Goal: Transaction & Acquisition: Book appointment/travel/reservation

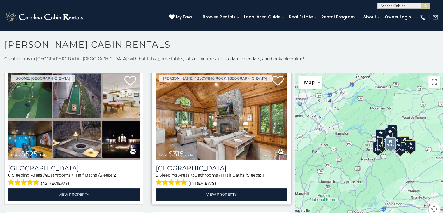
scroll to position [175, 0]
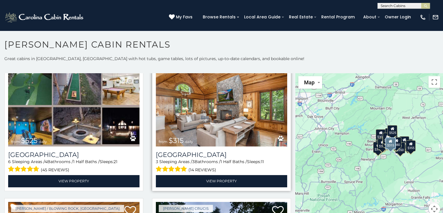
click at [221, 125] on img at bounding box center [221, 102] width 131 height 88
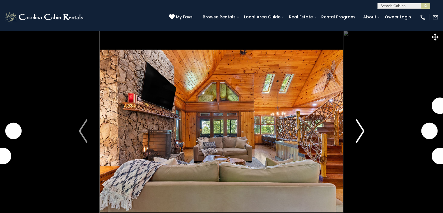
click at [364, 135] on button "Next" at bounding box center [360, 130] width 34 height 201
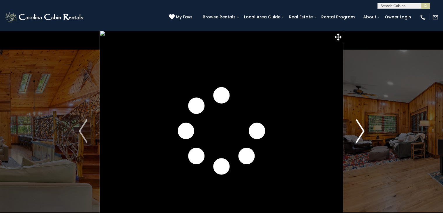
click at [362, 133] on img "Next" at bounding box center [360, 130] width 9 height 23
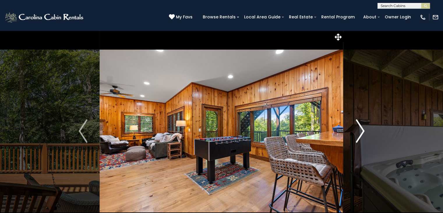
click at [362, 133] on img "Next" at bounding box center [360, 130] width 9 height 23
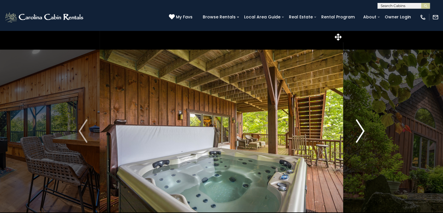
click at [362, 133] on img "Next" at bounding box center [360, 130] width 9 height 23
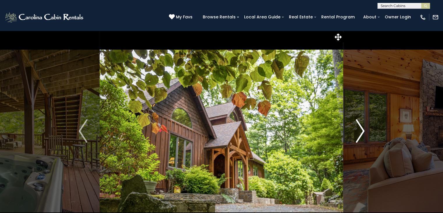
click at [362, 133] on img "Next" at bounding box center [360, 130] width 9 height 23
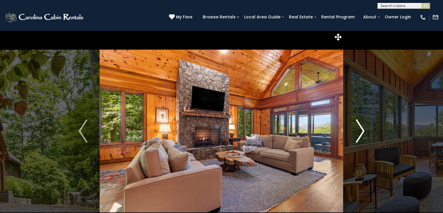
click at [362, 133] on img "Next" at bounding box center [360, 130] width 9 height 23
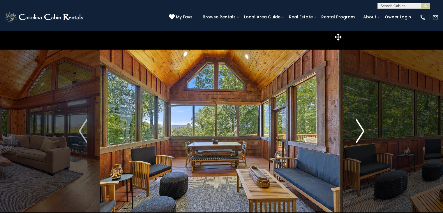
click at [362, 133] on img "Next" at bounding box center [360, 130] width 9 height 23
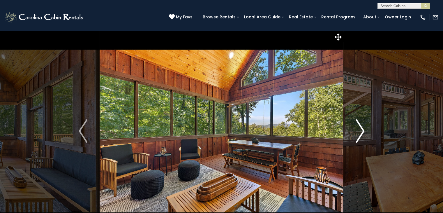
click at [362, 133] on img "Next" at bounding box center [360, 130] width 9 height 23
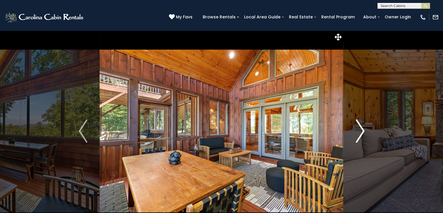
click at [362, 133] on img "Next" at bounding box center [360, 130] width 9 height 23
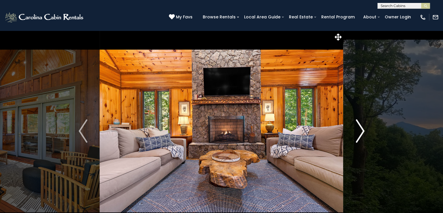
click at [362, 133] on img "Next" at bounding box center [360, 130] width 9 height 23
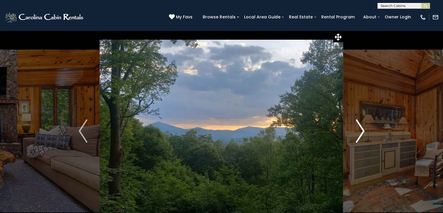
click at [365, 135] on button "Next" at bounding box center [360, 130] width 34 height 201
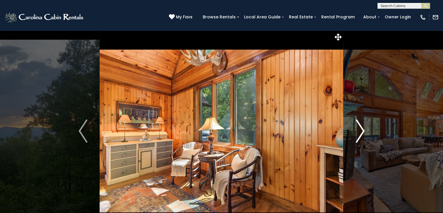
click at [365, 135] on button "Next" at bounding box center [360, 130] width 34 height 201
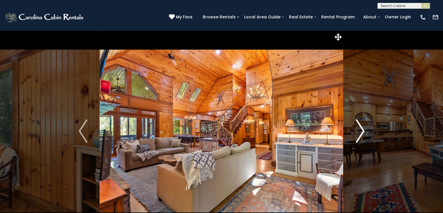
click at [361, 132] on img "Next" at bounding box center [360, 130] width 9 height 23
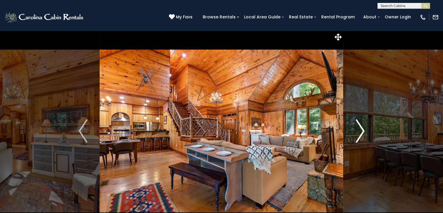
click at [361, 132] on img "Next" at bounding box center [360, 130] width 9 height 23
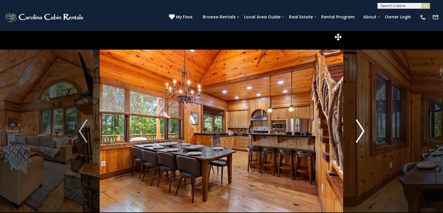
click at [361, 132] on img "Next" at bounding box center [360, 130] width 9 height 23
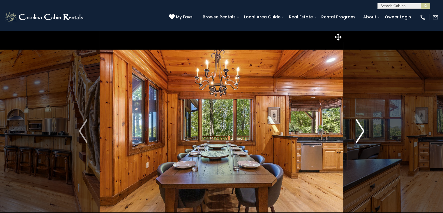
click at [361, 132] on img "Next" at bounding box center [360, 130] width 9 height 23
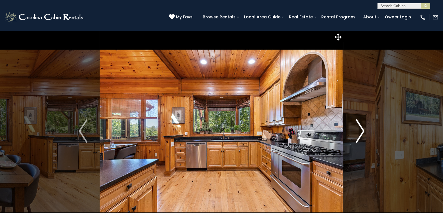
click at [361, 132] on img "Next" at bounding box center [360, 130] width 9 height 23
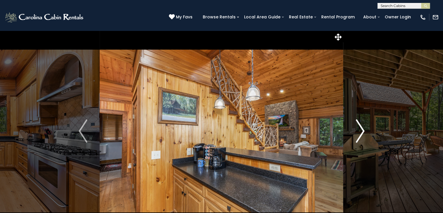
click at [361, 132] on img "Next" at bounding box center [360, 130] width 9 height 23
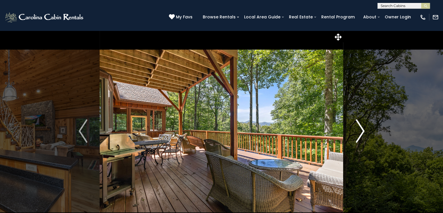
click at [361, 132] on img "Next" at bounding box center [360, 130] width 9 height 23
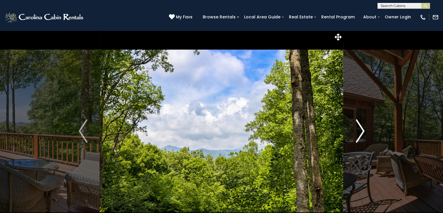
click at [361, 132] on img "Next" at bounding box center [360, 130] width 9 height 23
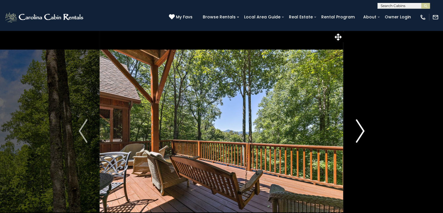
click at [361, 132] on img "Next" at bounding box center [360, 130] width 9 height 23
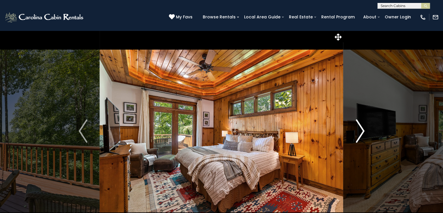
click at [361, 132] on img "Next" at bounding box center [360, 130] width 9 height 23
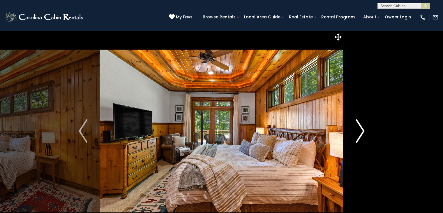
click at [361, 132] on img "Next" at bounding box center [360, 130] width 9 height 23
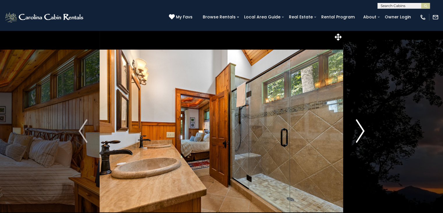
click at [361, 132] on img "Next" at bounding box center [360, 130] width 9 height 23
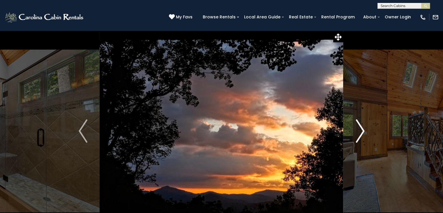
click at [361, 132] on img "Next" at bounding box center [360, 130] width 9 height 23
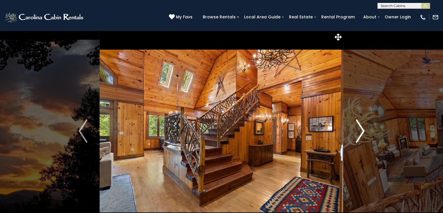
click at [361, 132] on img "Next" at bounding box center [360, 130] width 9 height 23
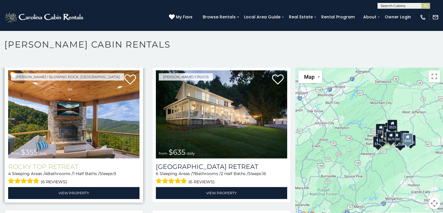
scroll to position [291, 0]
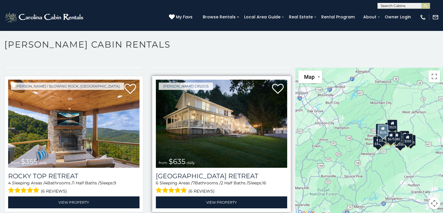
click at [220, 133] on img at bounding box center [221, 124] width 131 height 88
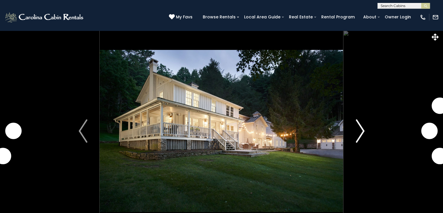
click at [361, 127] on img "Next" at bounding box center [360, 130] width 9 height 23
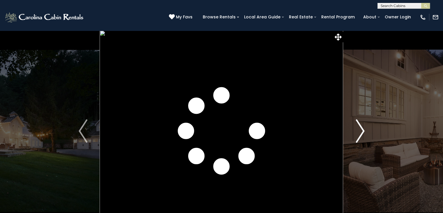
click at [361, 127] on img "Next" at bounding box center [360, 130] width 9 height 23
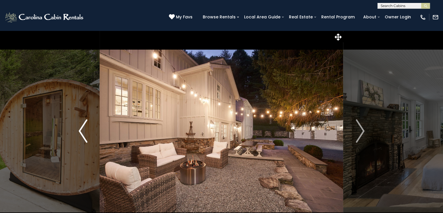
click at [82, 135] on img "Previous" at bounding box center [83, 130] width 9 height 23
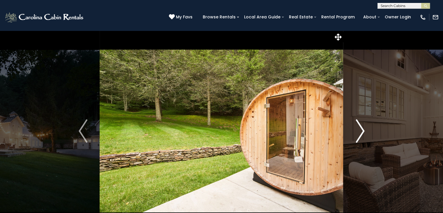
click at [359, 130] on img "Next" at bounding box center [360, 130] width 9 height 23
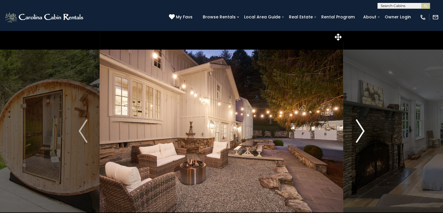
click at [359, 130] on img "Next" at bounding box center [360, 130] width 9 height 23
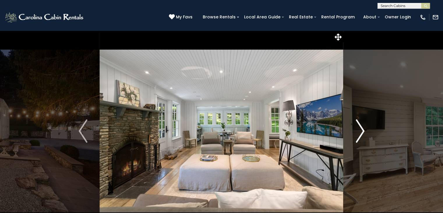
click at [359, 130] on img "Next" at bounding box center [360, 130] width 9 height 23
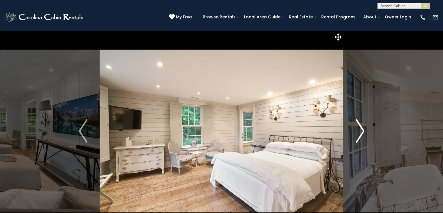
click at [359, 130] on img "Next" at bounding box center [360, 130] width 9 height 23
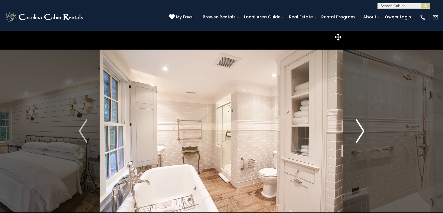
click at [359, 130] on img "Next" at bounding box center [360, 130] width 9 height 23
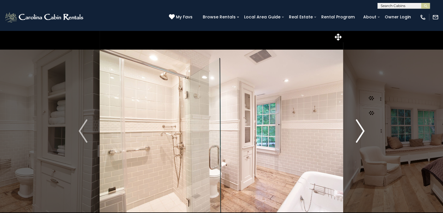
click at [359, 130] on img "Next" at bounding box center [360, 130] width 9 height 23
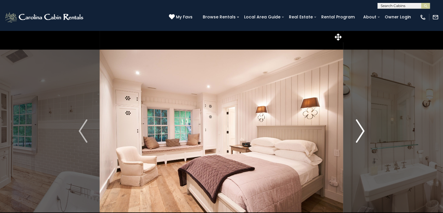
click at [359, 130] on img "Next" at bounding box center [360, 130] width 9 height 23
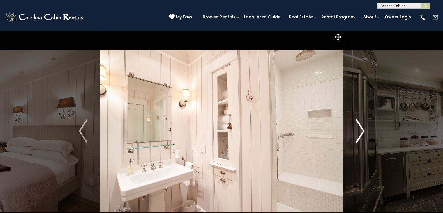
click at [359, 130] on img "Next" at bounding box center [360, 130] width 9 height 23
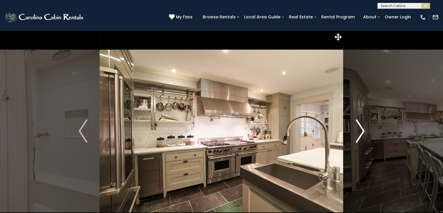
click at [359, 130] on img "Next" at bounding box center [360, 130] width 9 height 23
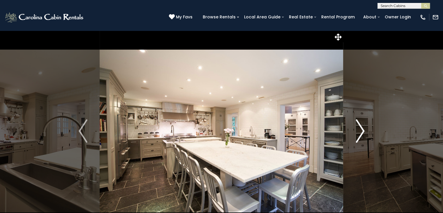
click at [359, 130] on img "Next" at bounding box center [360, 130] width 9 height 23
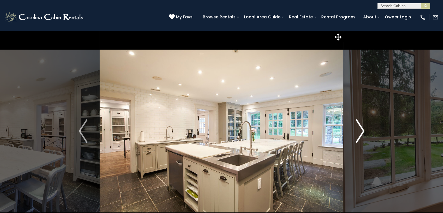
click at [359, 130] on img "Next" at bounding box center [360, 130] width 9 height 23
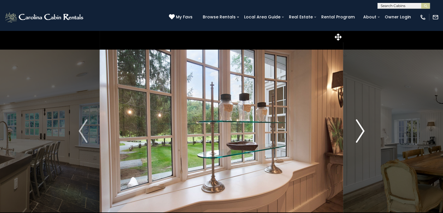
click at [359, 130] on img "Next" at bounding box center [360, 130] width 9 height 23
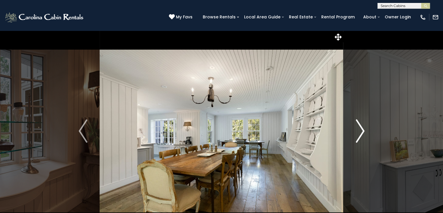
click at [359, 130] on img "Next" at bounding box center [360, 130] width 9 height 23
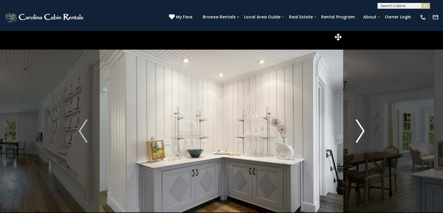
click at [359, 130] on img "Next" at bounding box center [360, 130] width 9 height 23
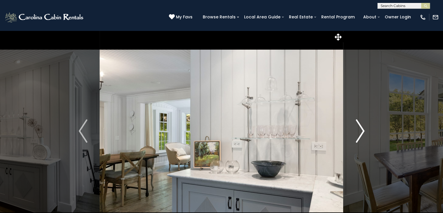
click at [359, 130] on img "Next" at bounding box center [360, 130] width 9 height 23
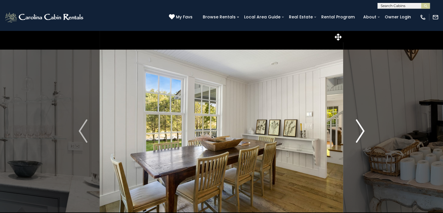
click at [359, 130] on img "Next" at bounding box center [360, 130] width 9 height 23
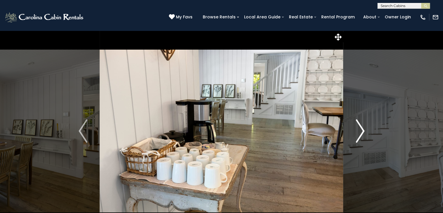
click at [359, 130] on img "Next" at bounding box center [360, 130] width 9 height 23
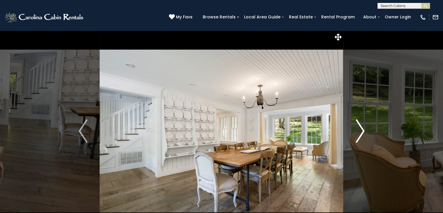
click at [359, 130] on img "Next" at bounding box center [360, 130] width 9 height 23
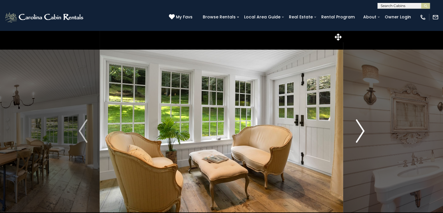
click at [359, 130] on img "Next" at bounding box center [360, 130] width 9 height 23
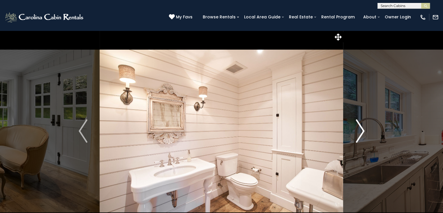
click at [359, 130] on img "Next" at bounding box center [360, 130] width 9 height 23
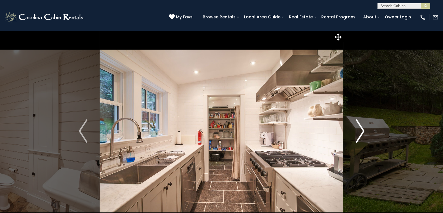
click at [359, 130] on img "Next" at bounding box center [360, 130] width 9 height 23
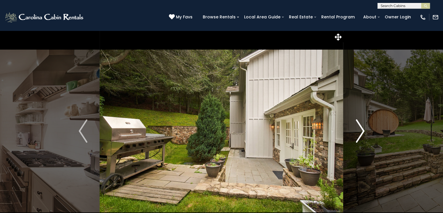
click at [360, 135] on img "Next" at bounding box center [360, 130] width 9 height 23
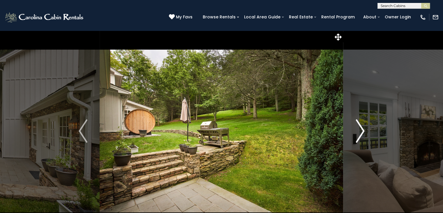
click at [360, 135] on img "Next" at bounding box center [360, 130] width 9 height 23
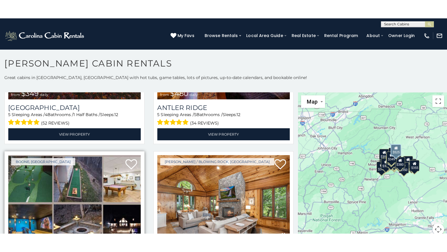
scroll to position [117, 0]
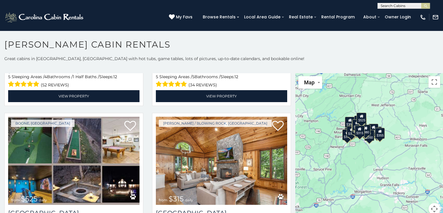
drag, startPoint x: 394, startPoint y: 114, endPoint x: 363, endPoint y: 101, distance: 33.8
click at [363, 101] on div "$349 $480 $525 $315 $355 $635 $675 $930 $400 $451 $330 $400 $485 $460 $395 $695…" at bounding box center [369, 147] width 148 height 148
click at [432, 81] on button "Toggle fullscreen view" at bounding box center [435, 82] width 12 height 12
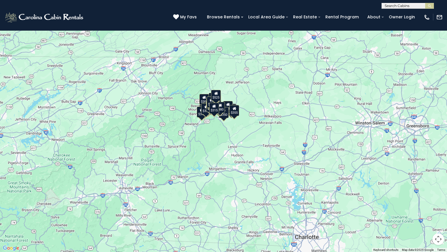
click at [263, 101] on div "$349 $480 $525 $315 $355 $635 $675 $930 $400 $451 $330 $400 $485 $460 $395 $695…" at bounding box center [223, 126] width 447 height 252
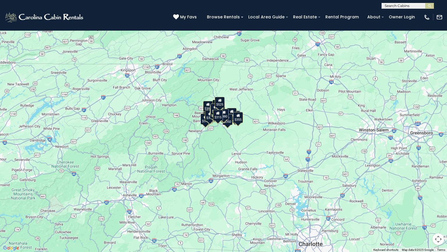
drag, startPoint x: 233, startPoint y: 111, endPoint x: 241, endPoint y: 125, distance: 16.0
click at [241, 123] on div "$355" at bounding box center [238, 117] width 10 height 11
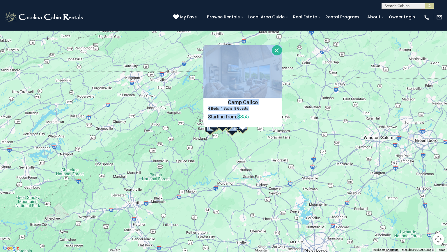
drag, startPoint x: 241, startPoint y: 125, endPoint x: 245, endPoint y: 132, distance: 8.5
click at [245, 132] on div "$349 $480 $525 $315 $355 $635 $675 $930 $400 $451 $330 $400 $485 $460 $395 $695…" at bounding box center [223, 126] width 447 height 252
click at [254, 147] on div "$349 $480 $525 $315 $355 $635 $675 $930 $400 $451 $330 $400 $485 $460 $395 $695…" at bounding box center [223, 126] width 447 height 252
click at [275, 49] on button "Close" at bounding box center [277, 50] width 10 height 10
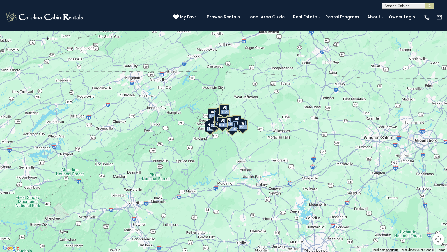
click at [439, 212] on button "Map camera controls" at bounding box center [439, 239] width 12 height 12
click at [424, 208] on button "Zoom in" at bounding box center [424, 210] width 12 height 12
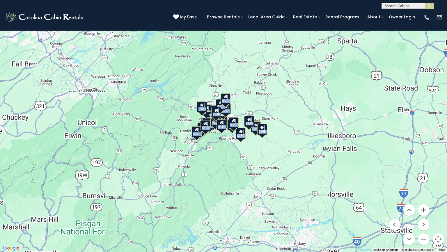
click at [424, 208] on button "Zoom in" at bounding box center [424, 210] width 12 height 12
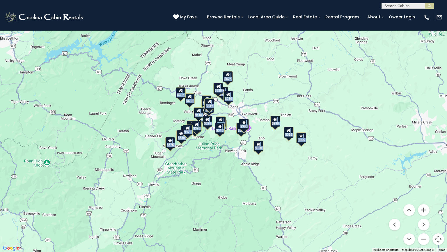
click at [424, 208] on button "Zoom in" at bounding box center [424, 210] width 12 height 12
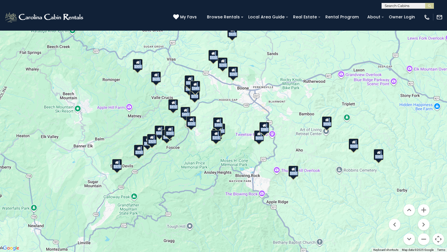
click at [266, 129] on div "$380" at bounding box center [265, 127] width 10 height 11
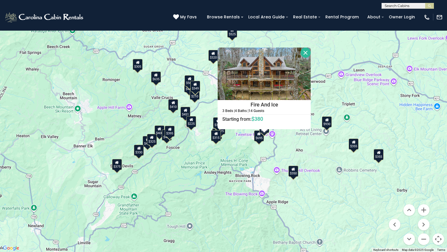
click at [305, 52] on button "Close" at bounding box center [306, 52] width 10 height 10
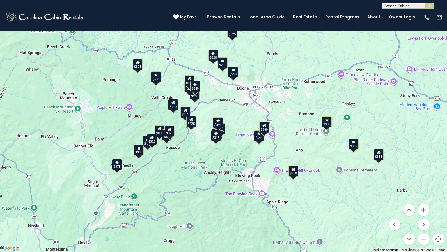
click at [296, 174] on div "$350" at bounding box center [294, 170] width 10 height 11
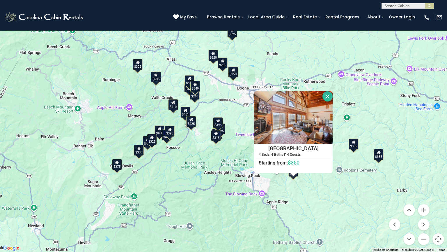
click at [326, 96] on button "Close" at bounding box center [328, 96] width 10 height 10
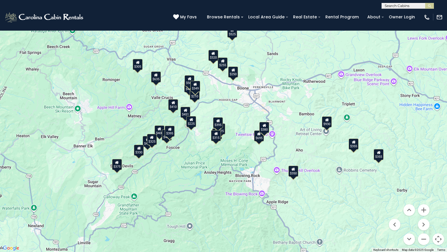
click at [233, 73] on div "$250" at bounding box center [233, 71] width 10 height 11
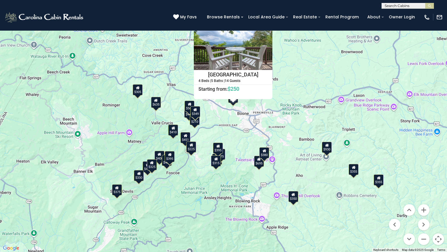
click at [268, 21] on button "Close" at bounding box center [267, 22] width 10 height 10
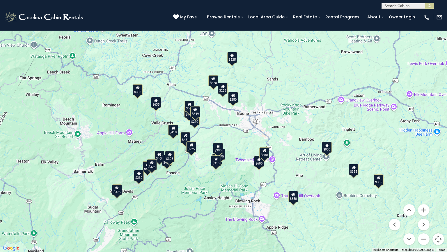
click at [223, 90] on div "$255" at bounding box center [223, 88] width 10 height 11
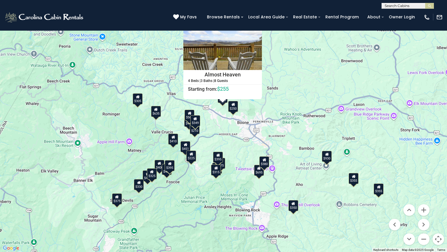
click at [257, 22] on button "Close" at bounding box center [257, 22] width 10 height 10
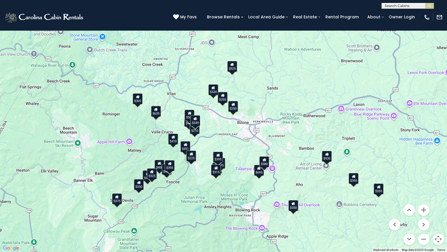
click at [218, 157] on div "$395" at bounding box center [218, 156] width 10 height 11
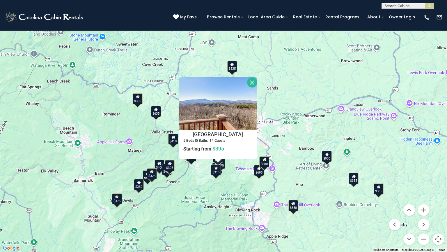
click at [252, 84] on button "Close" at bounding box center [252, 82] width 10 height 10
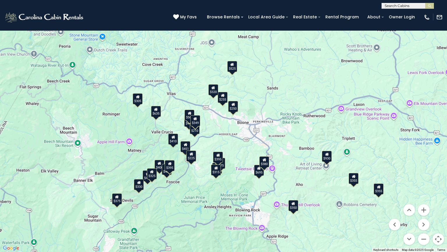
click at [223, 165] on div "$675" at bounding box center [221, 163] width 10 height 11
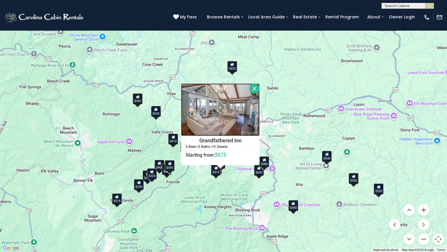
click at [225, 116] on img at bounding box center [220, 109] width 79 height 52
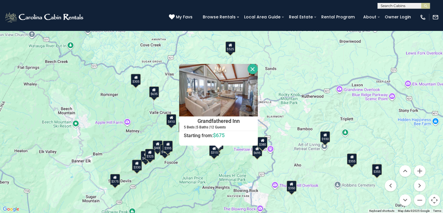
scroll to position [117, 0]
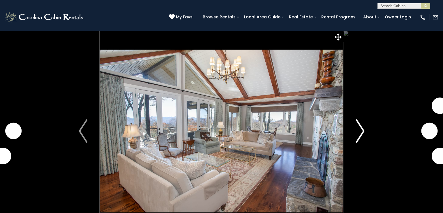
click at [360, 130] on img "Next" at bounding box center [360, 130] width 9 height 23
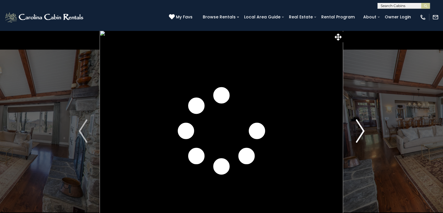
click at [360, 130] on img "Next" at bounding box center [360, 130] width 9 height 23
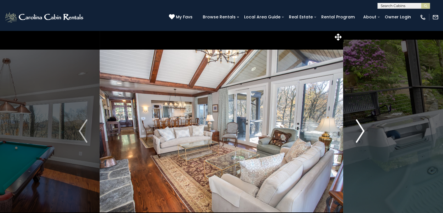
click at [360, 130] on img "Next" at bounding box center [360, 130] width 9 height 23
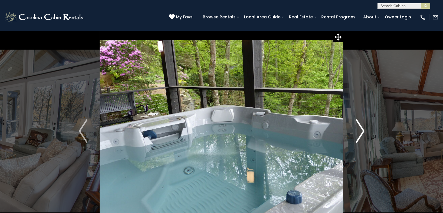
click at [360, 130] on img "Next" at bounding box center [360, 130] width 9 height 23
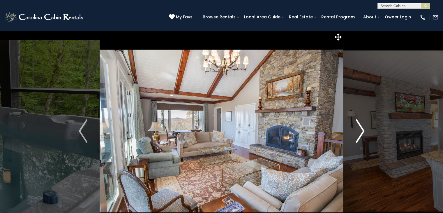
click at [360, 130] on img "Next" at bounding box center [360, 130] width 9 height 23
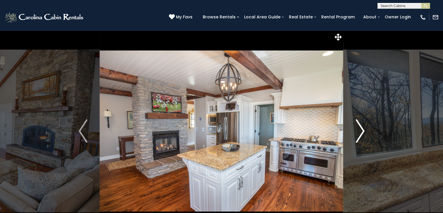
click at [360, 130] on img "Next" at bounding box center [360, 130] width 9 height 23
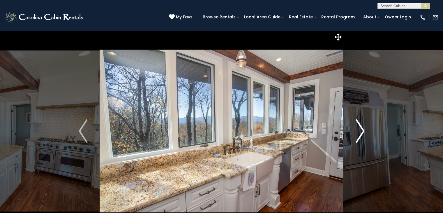
click at [360, 130] on img "Next" at bounding box center [360, 130] width 9 height 23
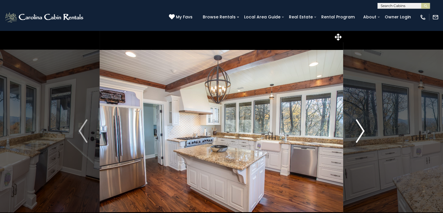
click at [360, 130] on img "Next" at bounding box center [360, 130] width 9 height 23
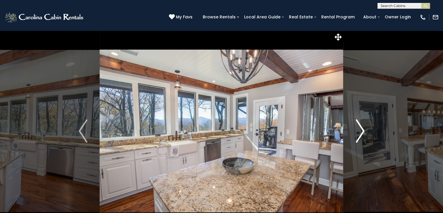
click at [360, 130] on img "Next" at bounding box center [360, 130] width 9 height 23
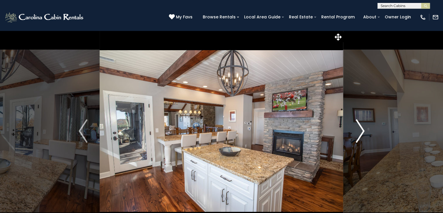
click at [360, 130] on img "Next" at bounding box center [360, 130] width 9 height 23
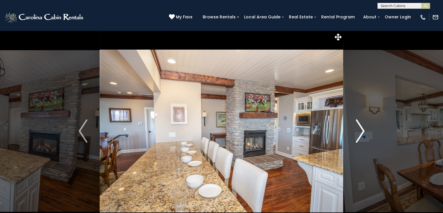
click at [360, 130] on img "Next" at bounding box center [360, 130] width 9 height 23
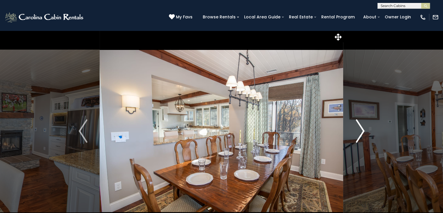
click at [360, 130] on img "Next" at bounding box center [360, 130] width 9 height 23
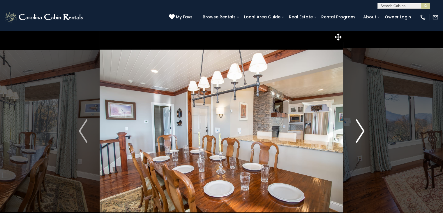
click at [360, 130] on img "Next" at bounding box center [360, 130] width 9 height 23
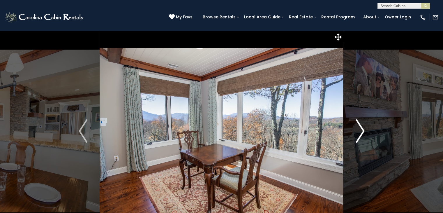
click at [360, 130] on img "Next" at bounding box center [360, 130] width 9 height 23
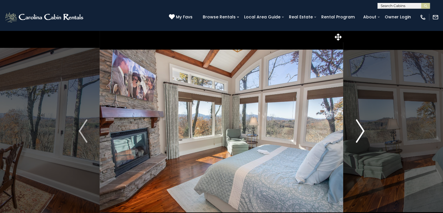
click at [360, 130] on img "Next" at bounding box center [360, 130] width 9 height 23
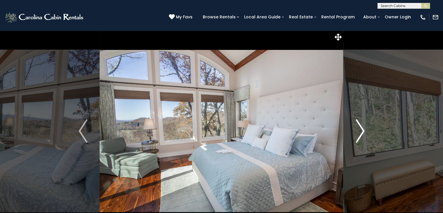
click at [360, 130] on img "Next" at bounding box center [360, 130] width 9 height 23
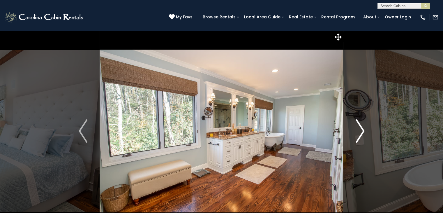
click at [360, 130] on img "Next" at bounding box center [360, 130] width 9 height 23
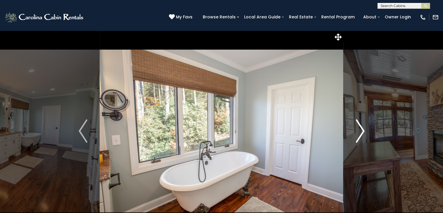
click at [360, 130] on img "Next" at bounding box center [360, 130] width 9 height 23
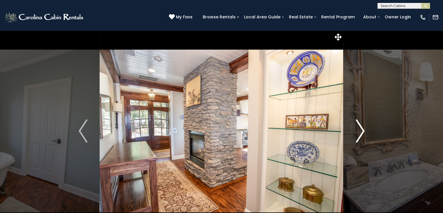
click at [360, 130] on img "Next" at bounding box center [360, 130] width 9 height 23
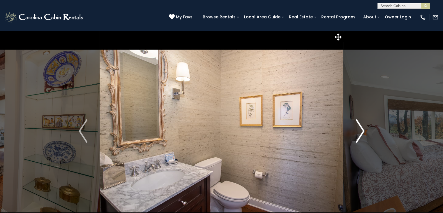
click at [360, 130] on img "Next" at bounding box center [360, 130] width 9 height 23
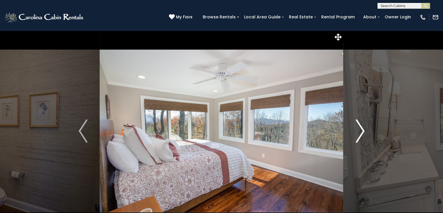
click at [360, 130] on img "Next" at bounding box center [360, 130] width 9 height 23
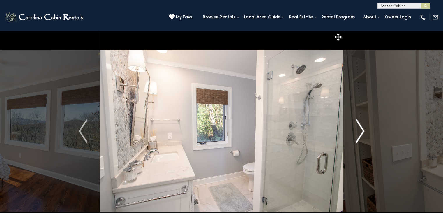
click at [360, 130] on img "Next" at bounding box center [360, 130] width 9 height 23
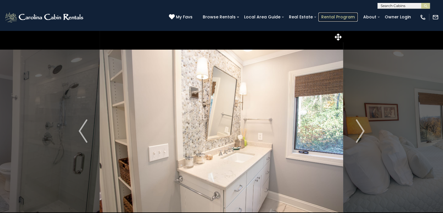
click at [329, 18] on link "Rental Program" at bounding box center [337, 17] width 39 height 9
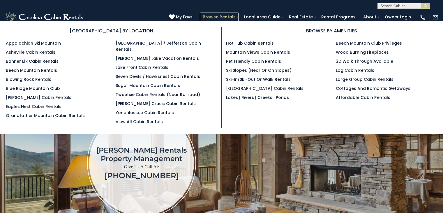
click at [225, 15] on link "Browse Rentals" at bounding box center [219, 17] width 39 height 9
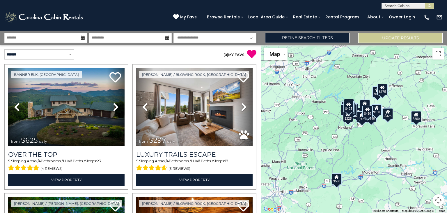
click at [82, 38] on icon at bounding box center [83, 38] width 4 height 4
click at [52, 39] on input "text" at bounding box center [45, 38] width 83 height 10
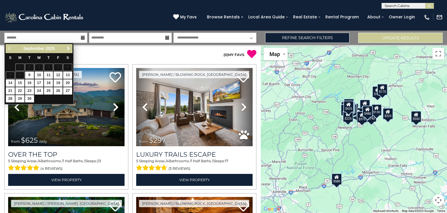
click at [70, 48] on span "Next" at bounding box center [68, 48] width 5 height 5
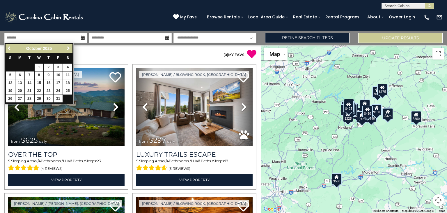
click at [70, 48] on span "Next" at bounding box center [68, 48] width 5 height 5
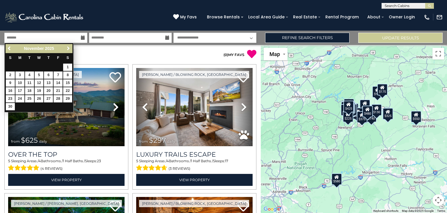
click at [70, 48] on span "Next" at bounding box center [68, 48] width 5 height 5
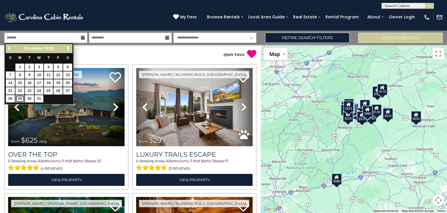
click at [19, 100] on link "29" at bounding box center [19, 98] width 9 height 7
type input "********"
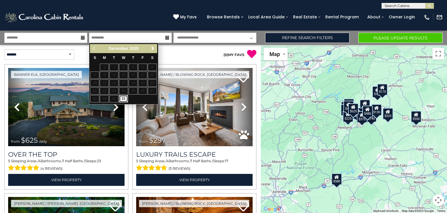
click at [123, 99] on link "31" at bounding box center [123, 98] width 9 height 7
type input "********"
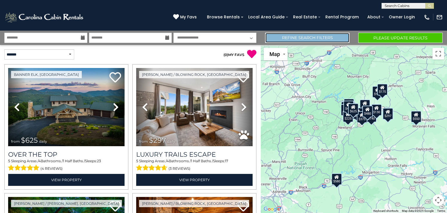
click at [308, 37] on link "Refine Search Filters" at bounding box center [307, 38] width 84 height 10
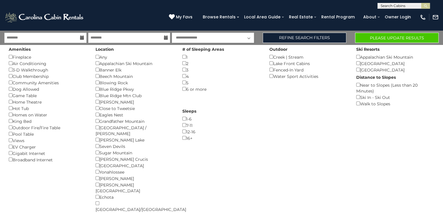
click at [209, 36] on select "**********" at bounding box center [213, 38] width 82 height 10
click at [172, 33] on select "**********" at bounding box center [213, 38] width 82 height 10
click at [370, 37] on button "Please Update Results" at bounding box center [397, 38] width 84 height 10
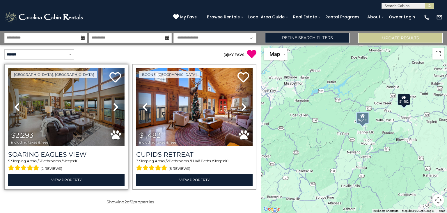
click at [62, 108] on img at bounding box center [66, 107] width 117 height 78
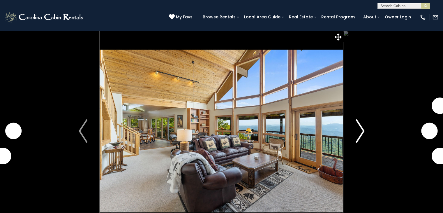
click at [359, 131] on img "Next" at bounding box center [360, 130] width 9 height 23
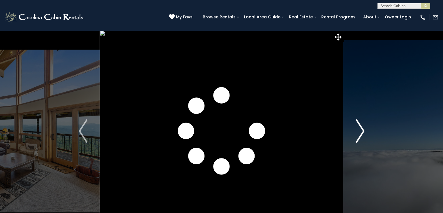
click at [359, 131] on img "Next" at bounding box center [360, 130] width 9 height 23
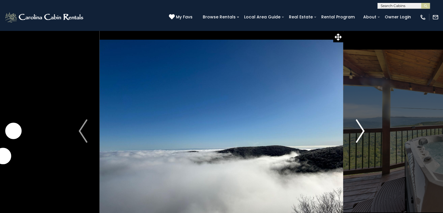
click at [359, 131] on img "Next" at bounding box center [360, 130] width 9 height 23
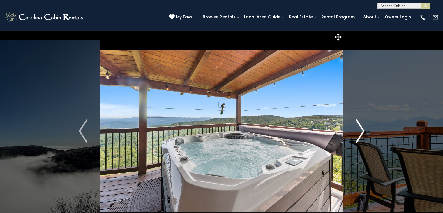
click at [359, 131] on img "Next" at bounding box center [360, 130] width 9 height 23
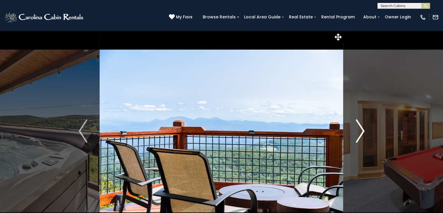
click at [359, 131] on img "Next" at bounding box center [360, 130] width 9 height 23
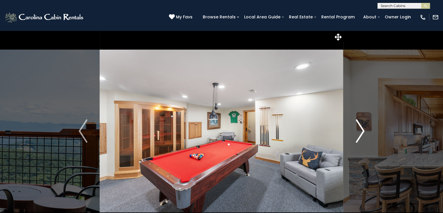
click at [359, 131] on img "Next" at bounding box center [360, 130] width 9 height 23
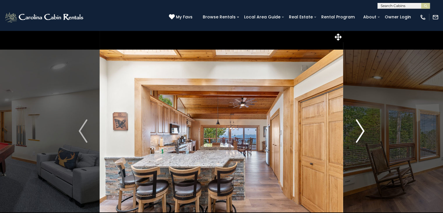
click at [359, 131] on img "Next" at bounding box center [360, 130] width 9 height 23
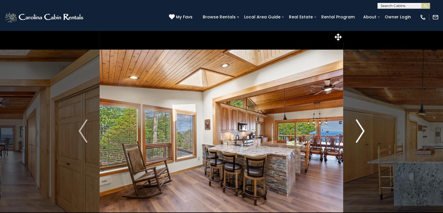
click at [359, 131] on img "Next" at bounding box center [360, 130] width 9 height 23
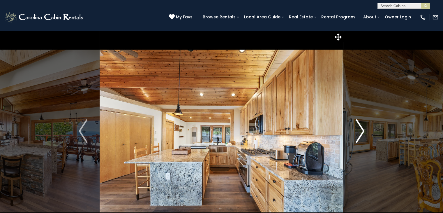
click at [359, 131] on img "Next" at bounding box center [360, 130] width 9 height 23
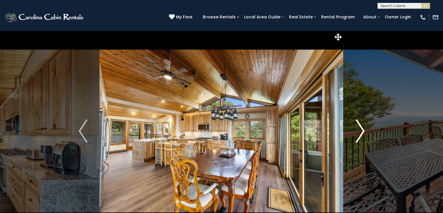
click at [359, 131] on img "Next" at bounding box center [360, 130] width 9 height 23
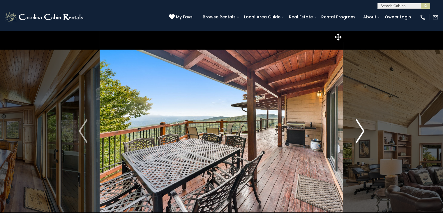
click at [359, 131] on img "Next" at bounding box center [360, 130] width 9 height 23
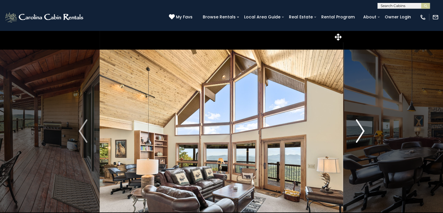
click at [359, 131] on img "Next" at bounding box center [360, 130] width 9 height 23
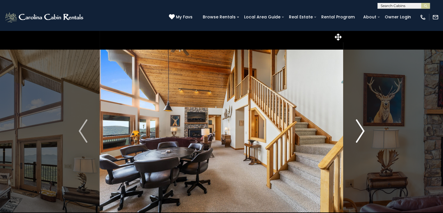
click at [359, 131] on img "Next" at bounding box center [360, 130] width 9 height 23
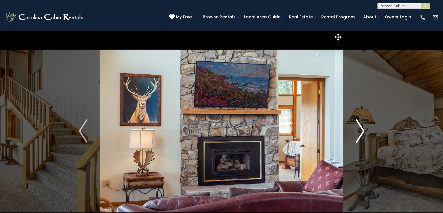
click at [359, 131] on img "Next" at bounding box center [360, 130] width 9 height 23
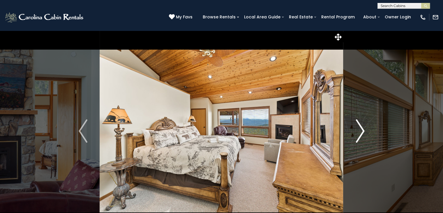
click at [359, 131] on img "Next" at bounding box center [360, 130] width 9 height 23
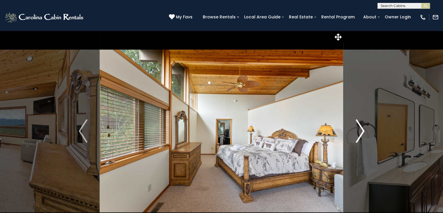
click at [359, 131] on img "Next" at bounding box center [360, 130] width 9 height 23
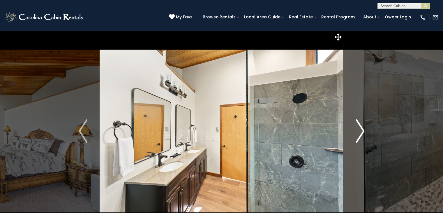
click at [359, 131] on img "Next" at bounding box center [360, 130] width 9 height 23
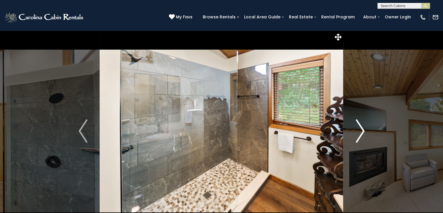
click at [359, 131] on img "Next" at bounding box center [360, 130] width 9 height 23
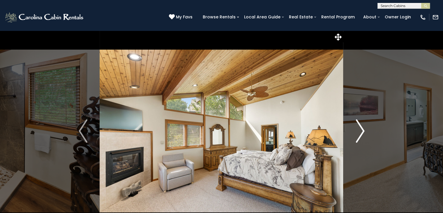
click at [359, 131] on img "Next" at bounding box center [360, 130] width 9 height 23
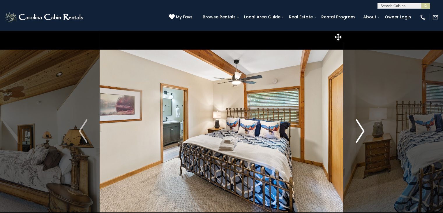
click at [359, 131] on img "Next" at bounding box center [360, 130] width 9 height 23
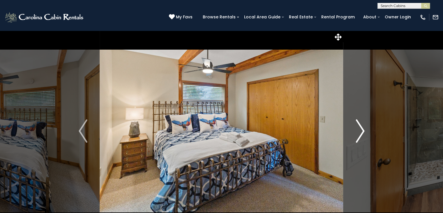
click at [359, 131] on img "Next" at bounding box center [360, 130] width 9 height 23
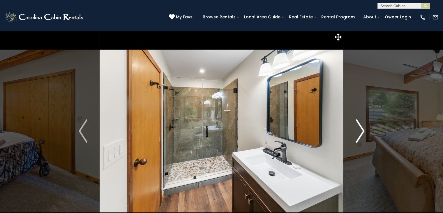
click at [359, 131] on img "Next" at bounding box center [360, 130] width 9 height 23
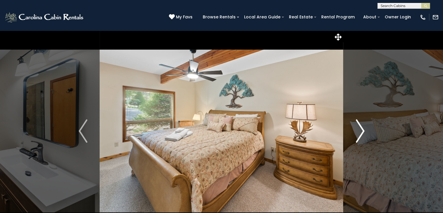
click at [357, 133] on img "Next" at bounding box center [360, 130] width 9 height 23
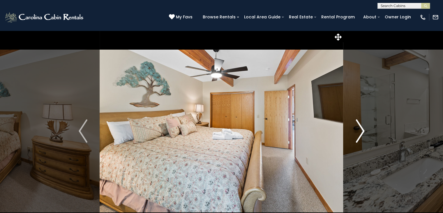
click at [357, 133] on img "Next" at bounding box center [360, 130] width 9 height 23
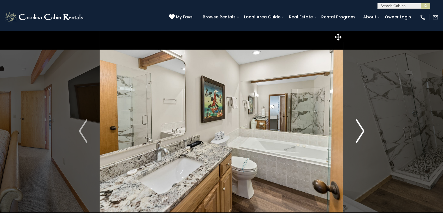
click at [357, 133] on img "Next" at bounding box center [360, 130] width 9 height 23
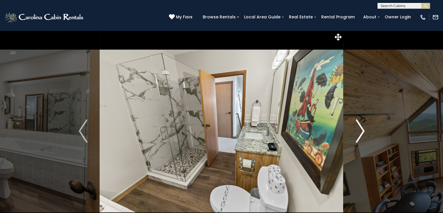
click at [357, 133] on img "Next" at bounding box center [360, 130] width 9 height 23
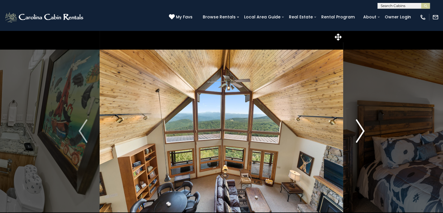
click at [357, 133] on img "Next" at bounding box center [360, 130] width 9 height 23
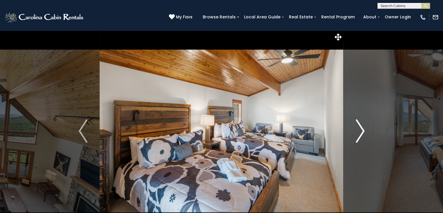
click at [357, 133] on img "Next" at bounding box center [360, 130] width 9 height 23
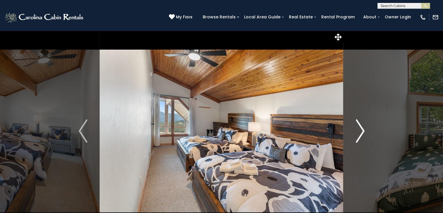
click at [357, 133] on img "Next" at bounding box center [360, 130] width 9 height 23
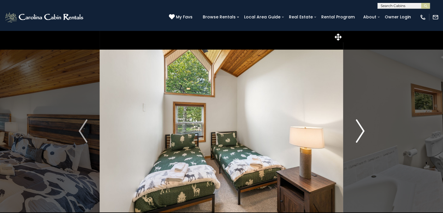
click at [360, 133] on img "Next" at bounding box center [360, 130] width 9 height 23
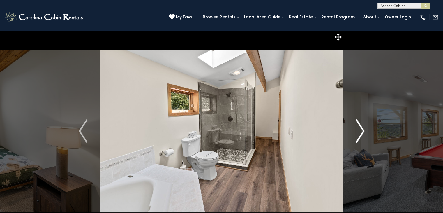
click at [360, 133] on img "Next" at bounding box center [360, 130] width 9 height 23
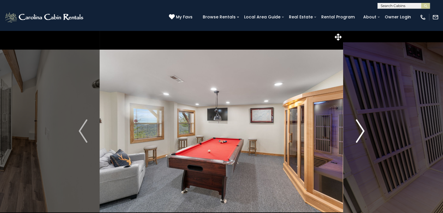
click at [360, 133] on img "Next" at bounding box center [360, 130] width 9 height 23
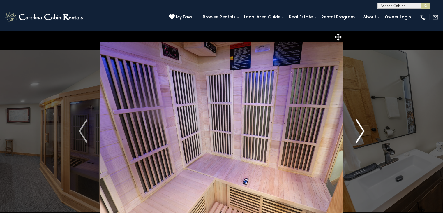
click at [360, 133] on img "Next" at bounding box center [360, 130] width 9 height 23
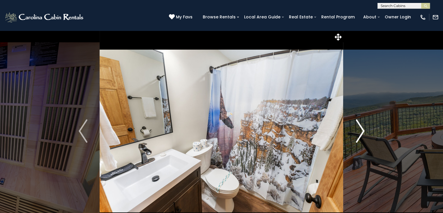
click at [360, 133] on img "Next" at bounding box center [360, 130] width 9 height 23
